Goal: Transaction & Acquisition: Purchase product/service

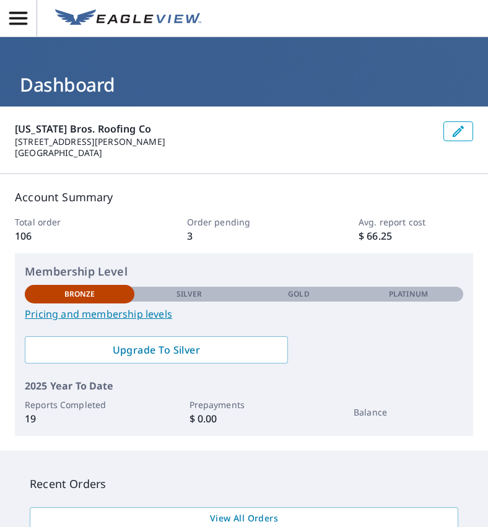
click at [17, 17] on icon "button" at bounding box center [18, 18] width 18 height 13
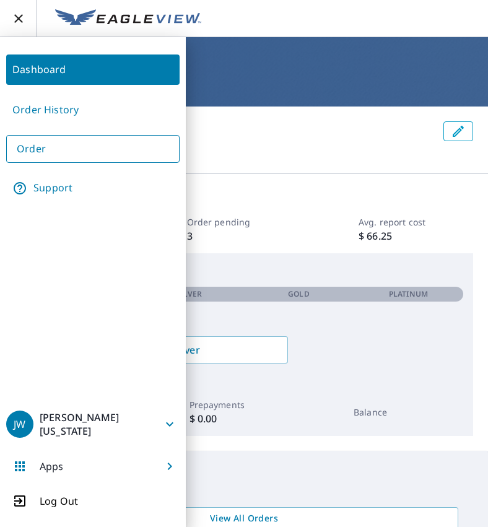
click at [78, 150] on link "Order" at bounding box center [92, 149] width 173 height 28
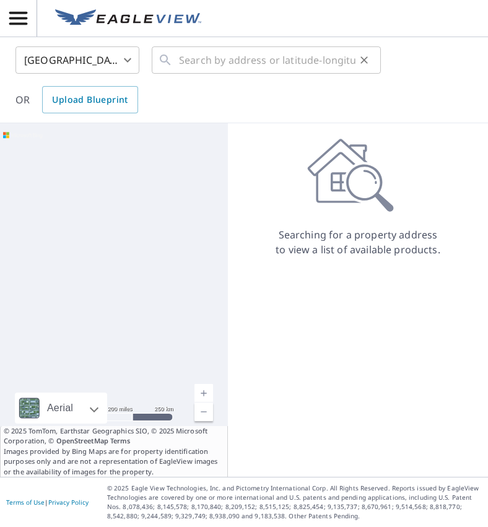
click at [171, 61] on icon at bounding box center [165, 60] width 15 height 15
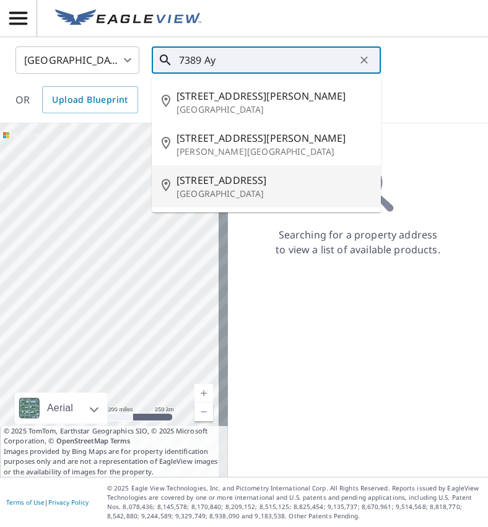
click at [222, 178] on span "[STREET_ADDRESS]" at bounding box center [273, 180] width 194 height 15
type input "[STREET_ADDRESS]"
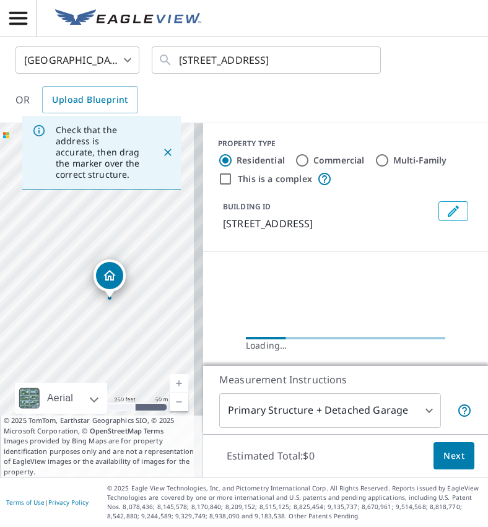
click at [101, 300] on div "[STREET_ADDRESS]" at bounding box center [101, 300] width 203 height 354
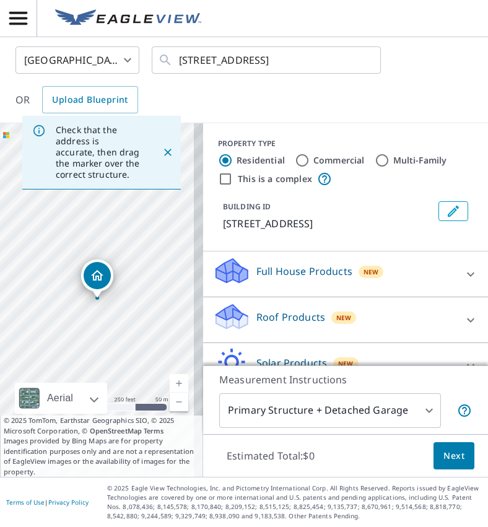
click at [101, 300] on div "[STREET_ADDRESS]" at bounding box center [101, 300] width 203 height 354
click at [173, 380] on link "Current Level 17, Zoom In" at bounding box center [179, 383] width 19 height 19
click at [173, 380] on link "Current Level 18, Zoom In" at bounding box center [179, 383] width 19 height 19
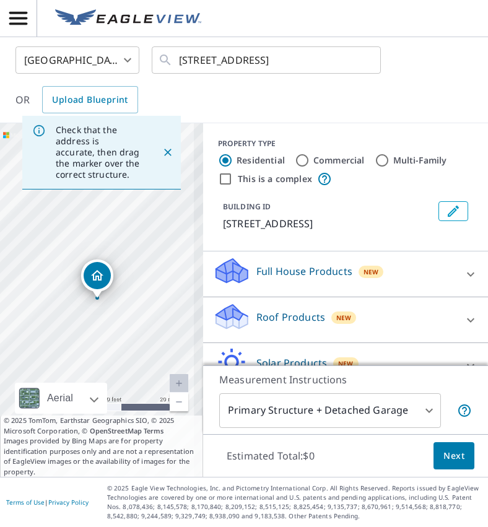
click at [173, 380] on link "Current Level 19, Zoom In Disabled" at bounding box center [179, 383] width 19 height 19
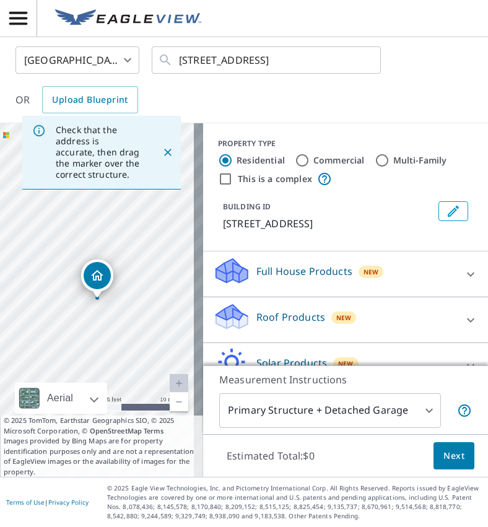
click at [173, 380] on link "Current Level 20, Zoom In Disabled" at bounding box center [179, 383] width 19 height 19
drag, startPoint x: 141, startPoint y: 349, endPoint x: 277, endPoint y: 364, distance: 137.0
click at [277, 364] on div "Check that the address is accurate, then drag the marker over the correct struc…" at bounding box center [244, 300] width 488 height 354
drag, startPoint x: 110, startPoint y: 354, endPoint x: 272, endPoint y: 367, distance: 162.7
click at [272, 367] on div "Check that the address is accurate, then drag the marker over the correct struc…" at bounding box center [244, 300] width 488 height 354
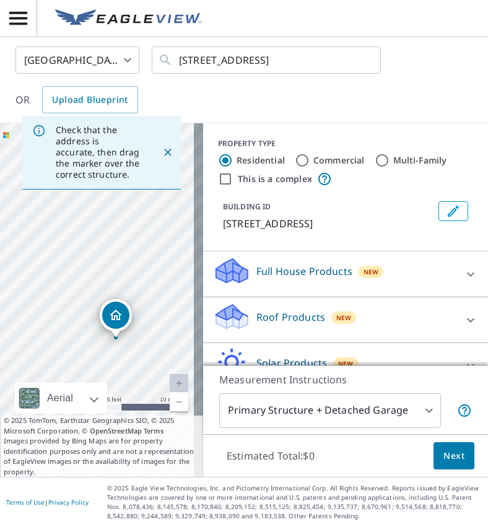
click at [170, 403] on link "Current Level 20, Zoom Out" at bounding box center [179, 402] width 19 height 19
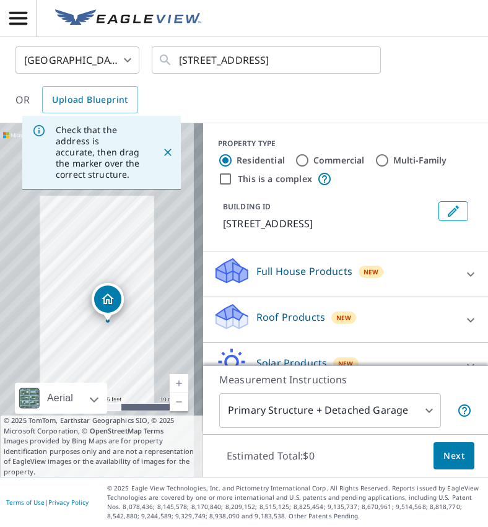
click at [170, 403] on link "Current Level 20, Zoom Out" at bounding box center [179, 402] width 19 height 19
click at [170, 403] on link "Current Level 19, Zoom Out" at bounding box center [179, 402] width 19 height 19
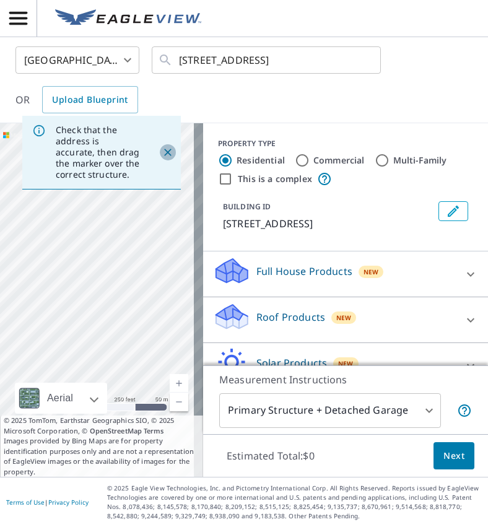
click at [162, 150] on icon "Close" at bounding box center [168, 152] width 12 height 12
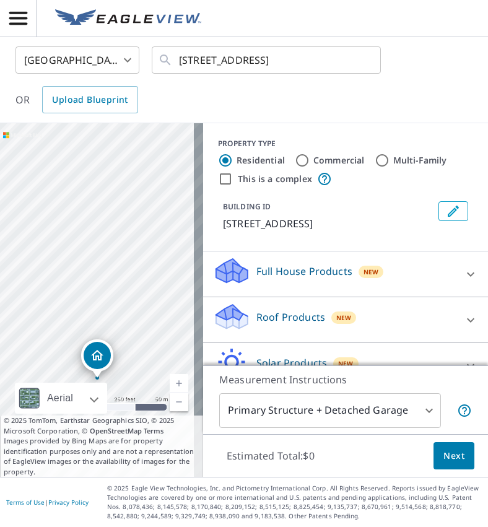
click at [299, 324] on p "Roof Products" at bounding box center [290, 317] width 69 height 15
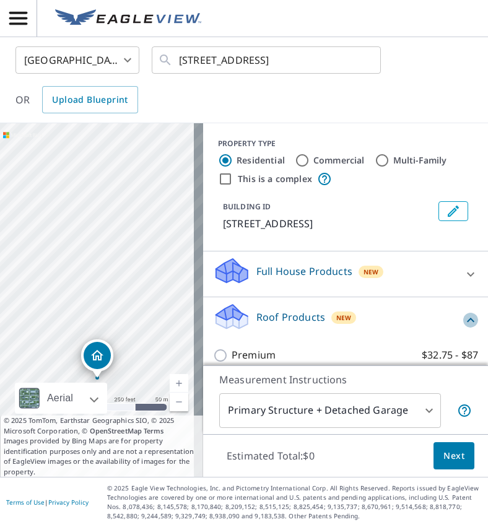
click at [463, 328] on icon at bounding box center [470, 320] width 15 height 15
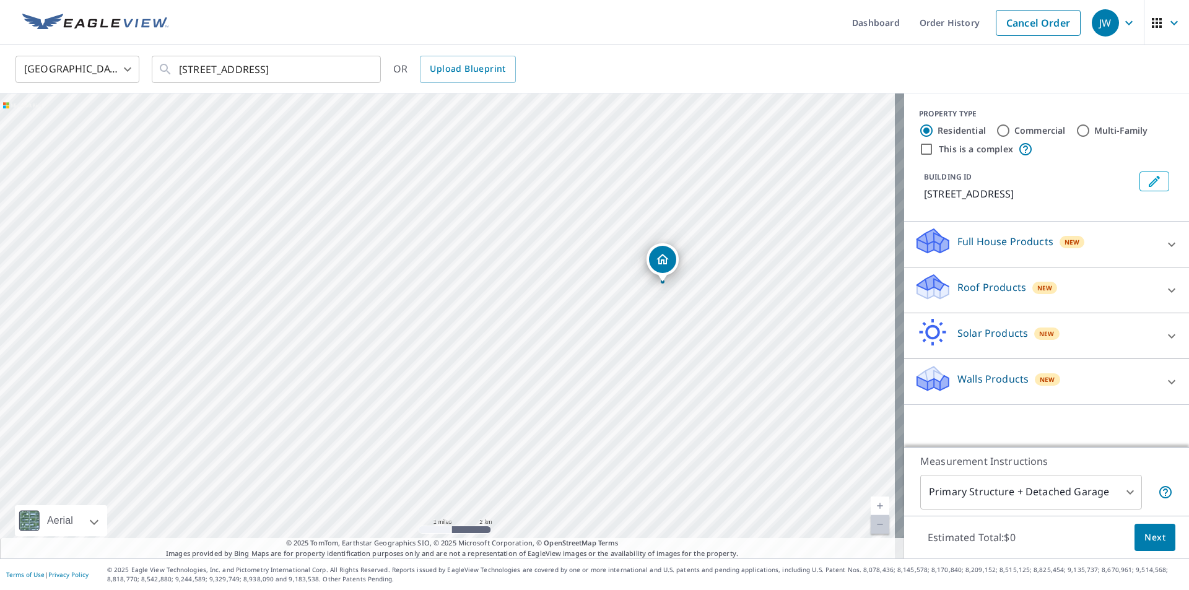
click at [487, 282] on div "[STREET_ADDRESS]" at bounding box center [452, 326] width 904 height 465
click at [487, 272] on div "Dropped pin, building 1, Residential property, 7389 Aylesbury Ln Olive Branch, …" at bounding box center [662, 259] width 27 height 27
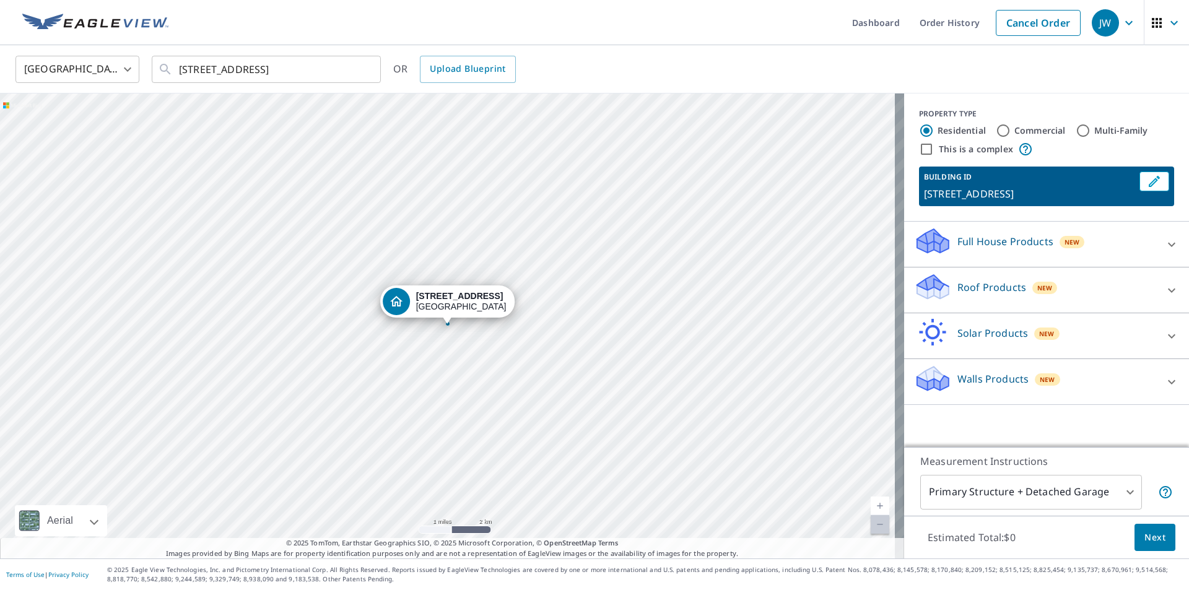
click at [450, 321] on div "Dropped pin, building 1, Residential property, 7389 Aylesbury Ln Olive Branch, …" at bounding box center [447, 317] width 16 height 12
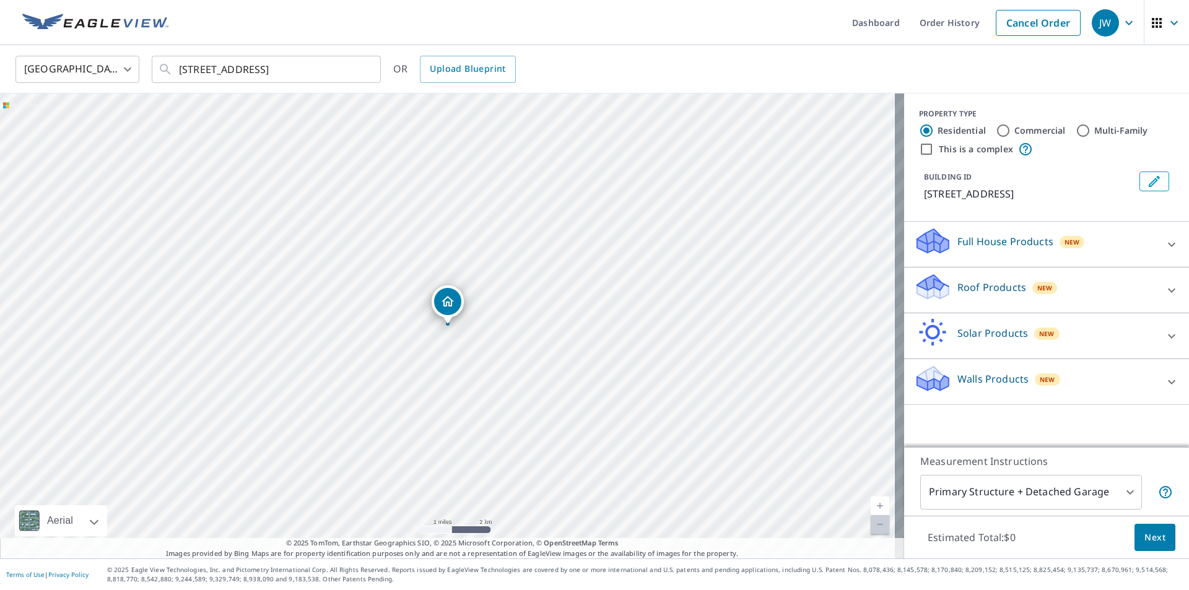
click at [450, 321] on div "Dropped pin, building 1, Residential property, 7389 Aylesbury Ln Olive Branch, …" at bounding box center [448, 317] width 16 height 12
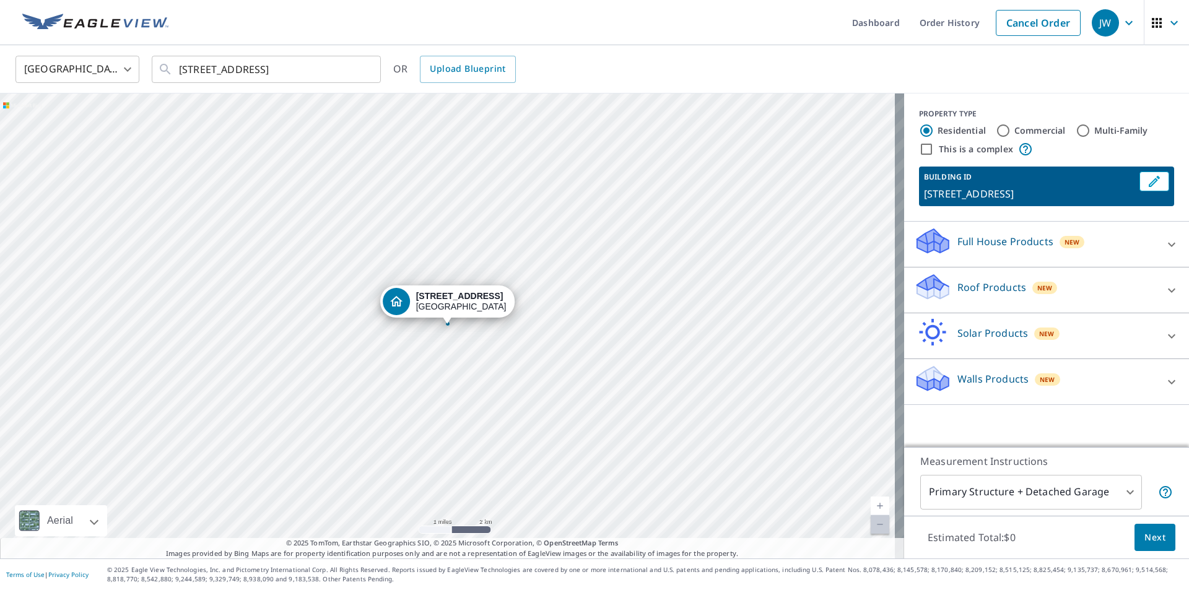
click at [450, 321] on div "Dropped pin, building 1, Residential property, 7389 Aylesbury Ln Olive Branch, …" at bounding box center [447, 317] width 16 height 12
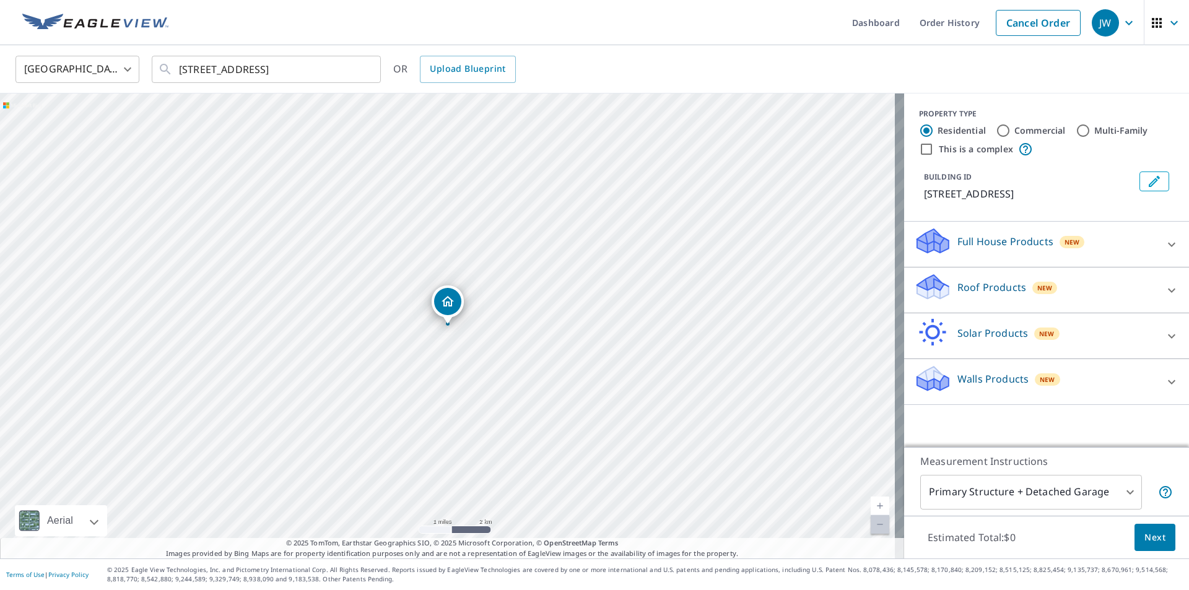
click at [450, 321] on div "Dropped pin, building 1, Residential property, 7389 Aylesbury Ln Olive Branch, …" at bounding box center [448, 317] width 16 height 12
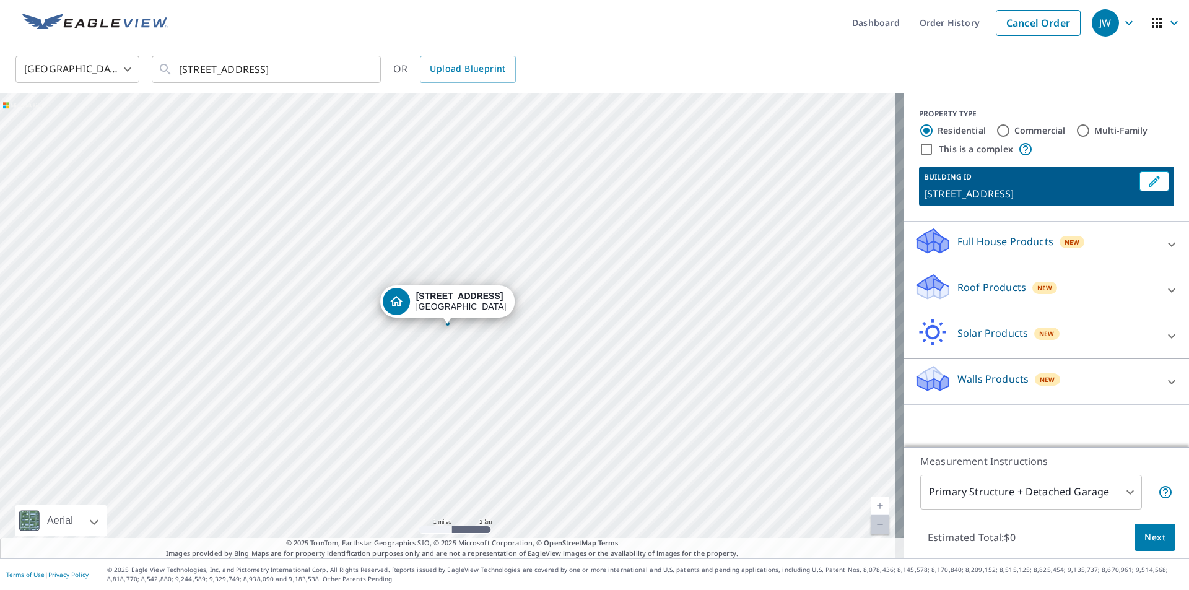
click at [487, 289] on span "New" at bounding box center [1044, 288] width 15 height 10
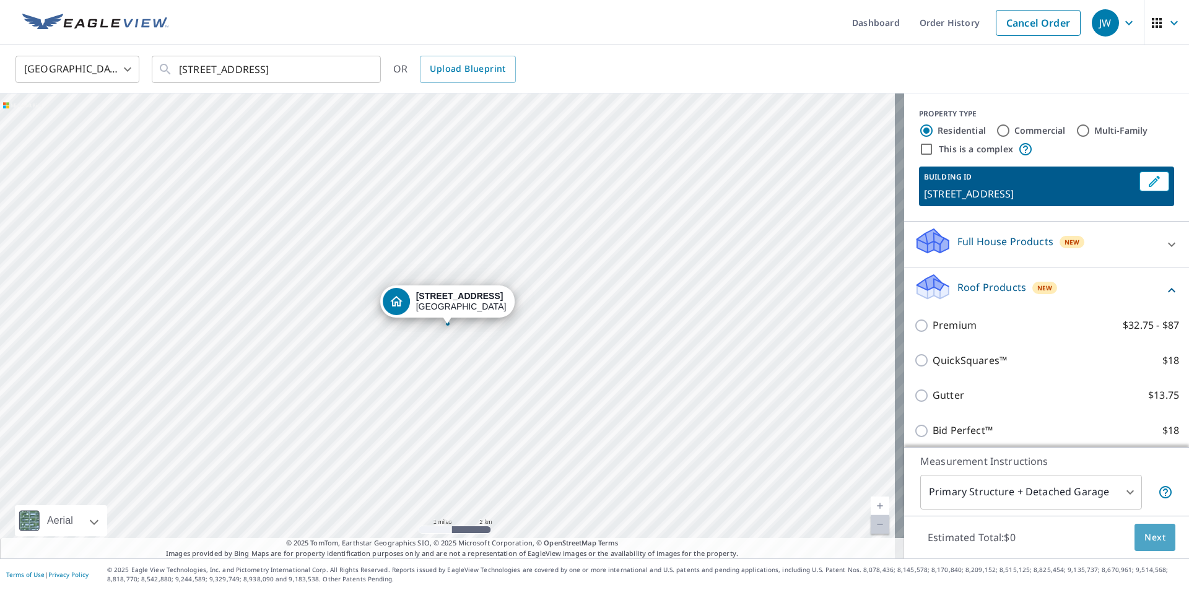
click at [487, 526] on span "Next" at bounding box center [1154, 537] width 21 height 15
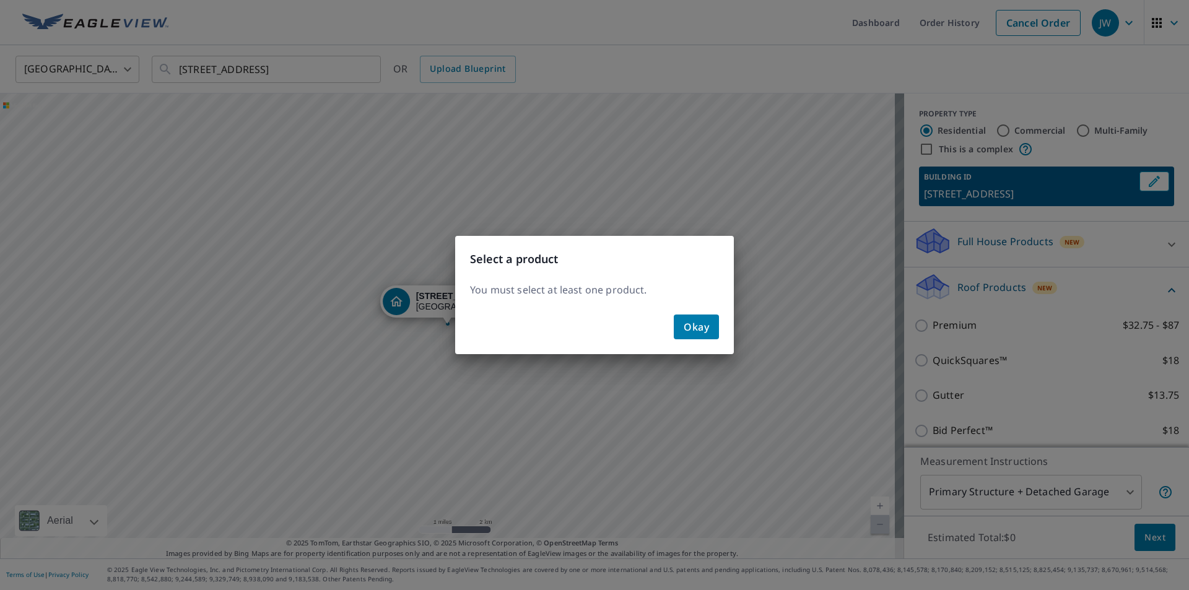
click at [487, 341] on div "Select a product You must select at least one product. Okay" at bounding box center [594, 295] width 1189 height 590
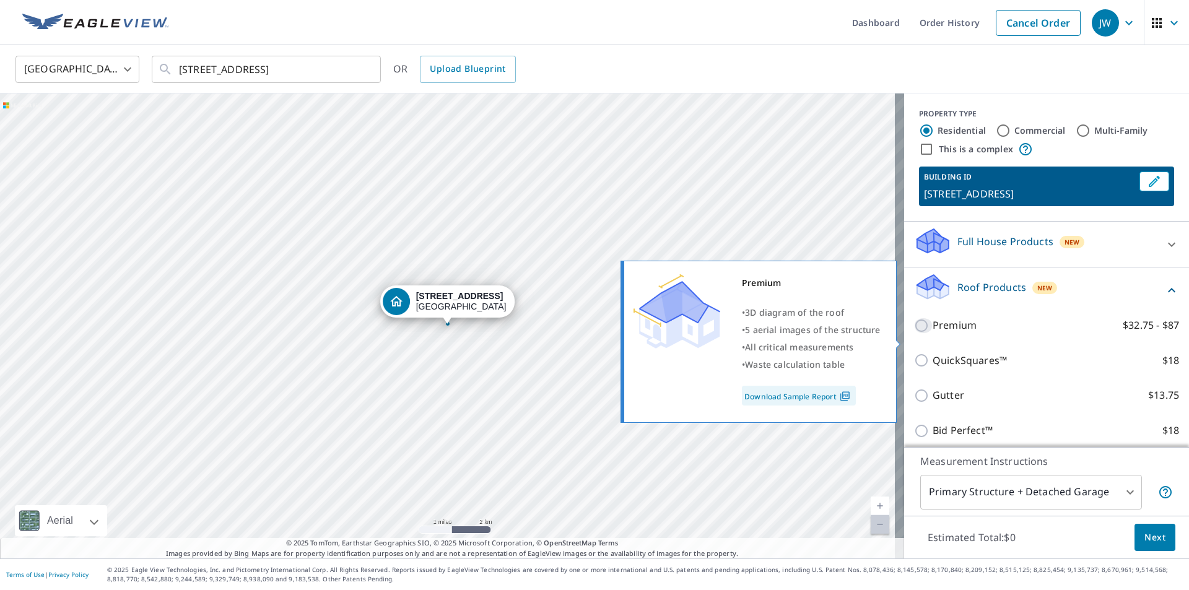
click at [487, 333] on input "Premium $32.75 - $87" at bounding box center [923, 325] width 19 height 15
checkbox input "true"
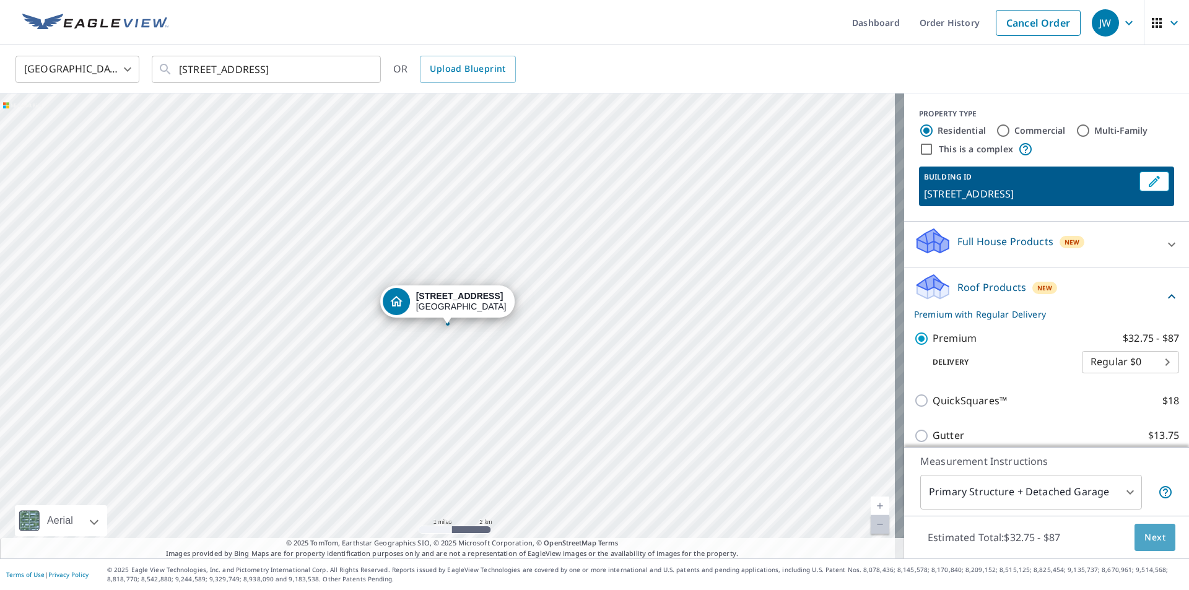
click at [487, 526] on span "Next" at bounding box center [1154, 537] width 21 height 15
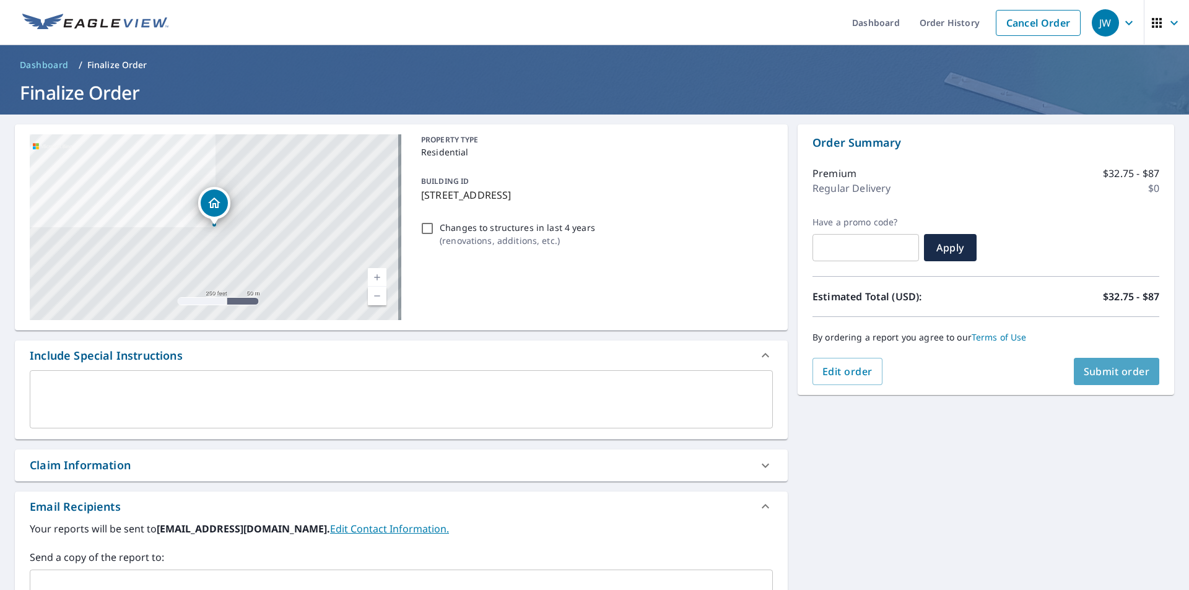
drag, startPoint x: 1107, startPoint y: 372, endPoint x: 1100, endPoint y: 374, distance: 6.7
click at [487, 374] on span "Submit order" at bounding box center [1117, 372] width 66 height 14
